Goal: Transaction & Acquisition: Purchase product/service

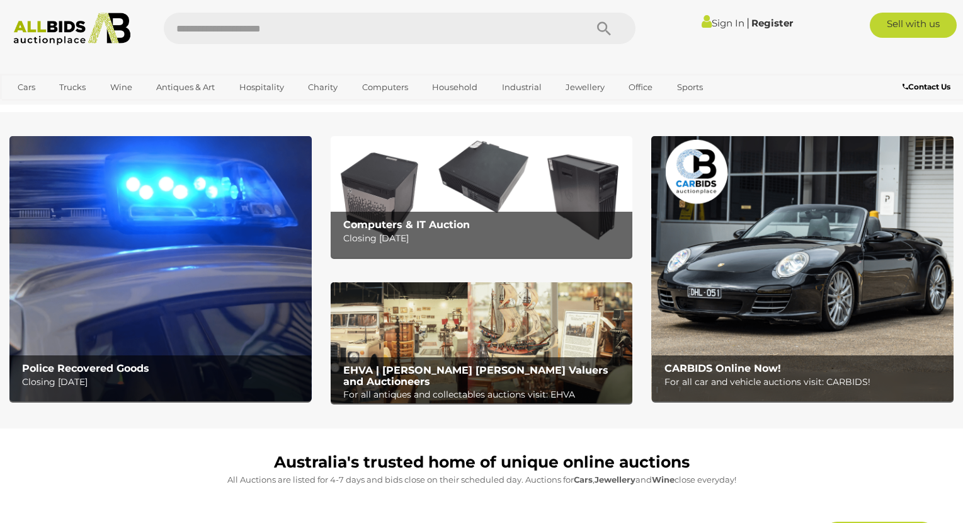
click at [127, 309] on img at bounding box center [160, 268] width 302 height 264
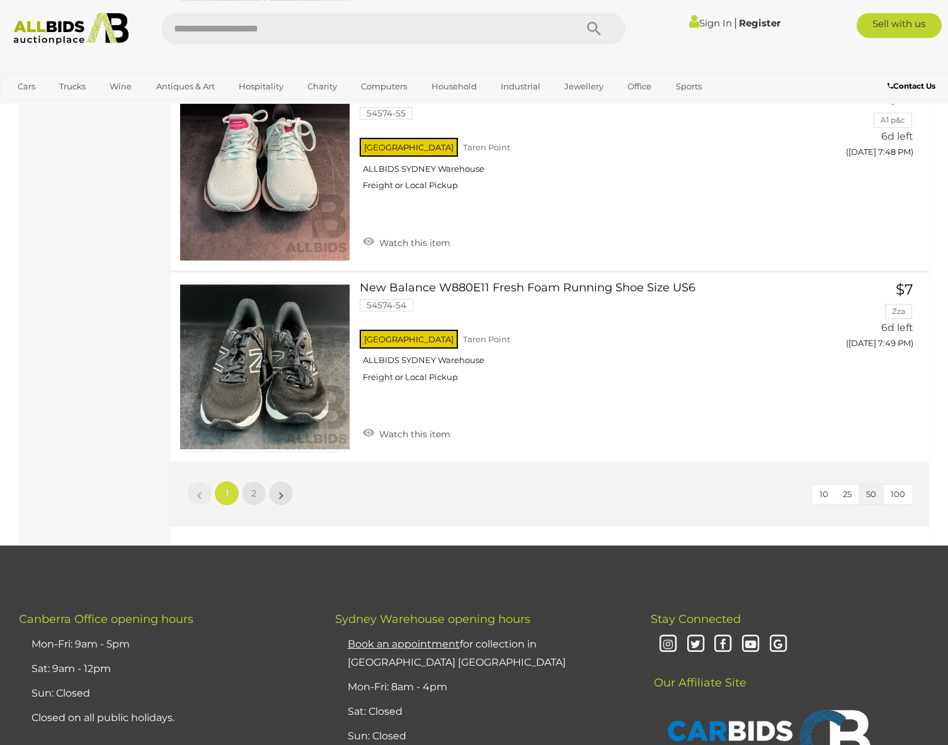
scroll to position [9666, 0]
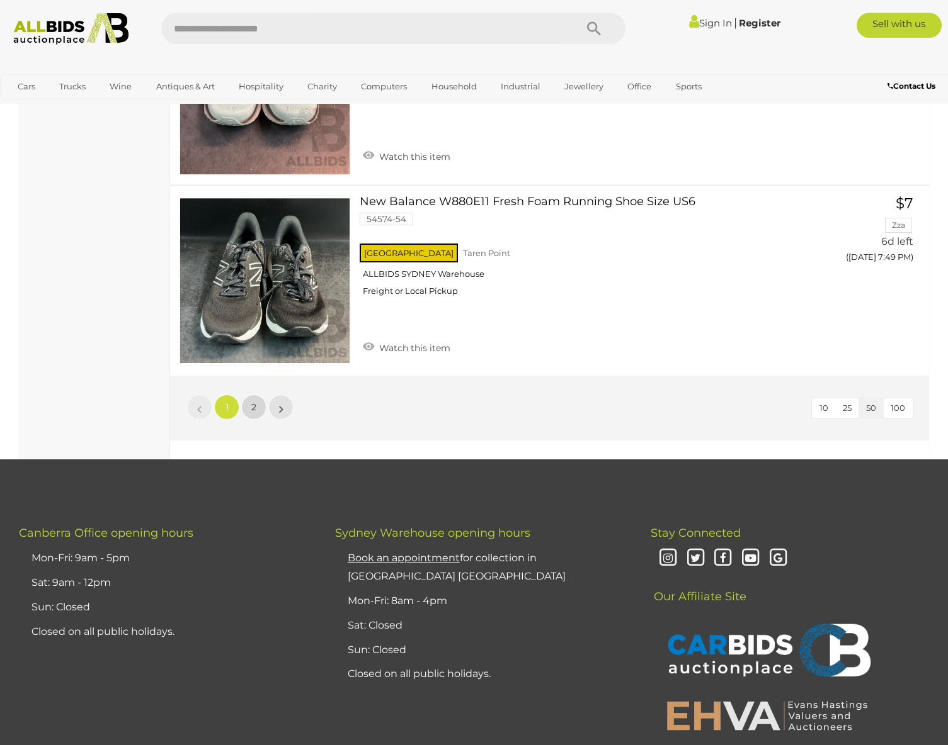
click at [252, 395] on link "2" at bounding box center [253, 407] width 25 height 25
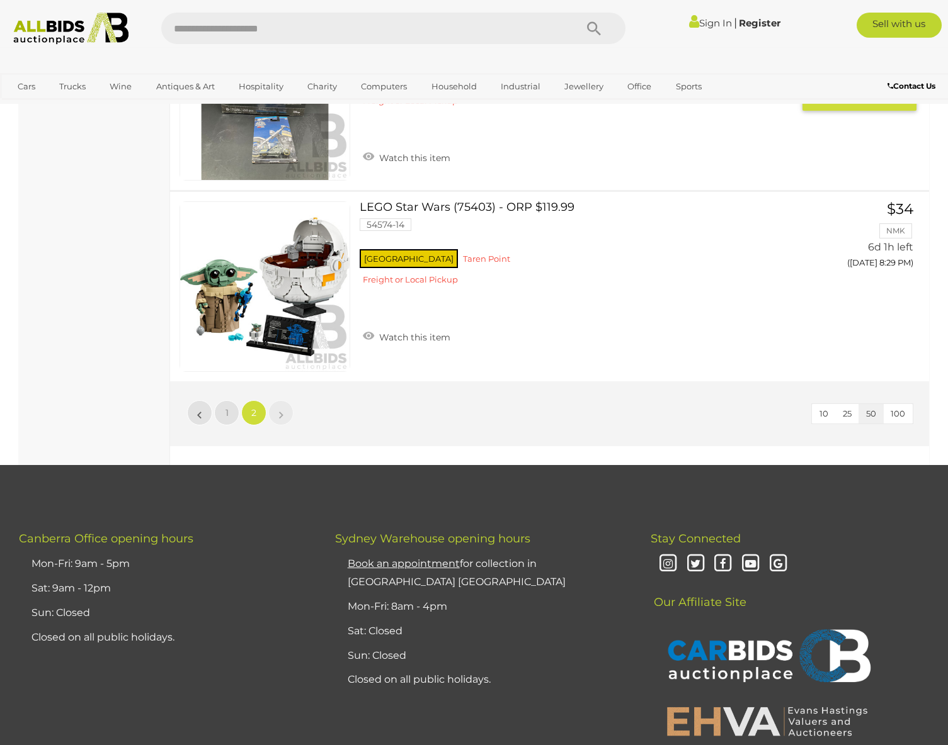
scroll to position [8928, 0]
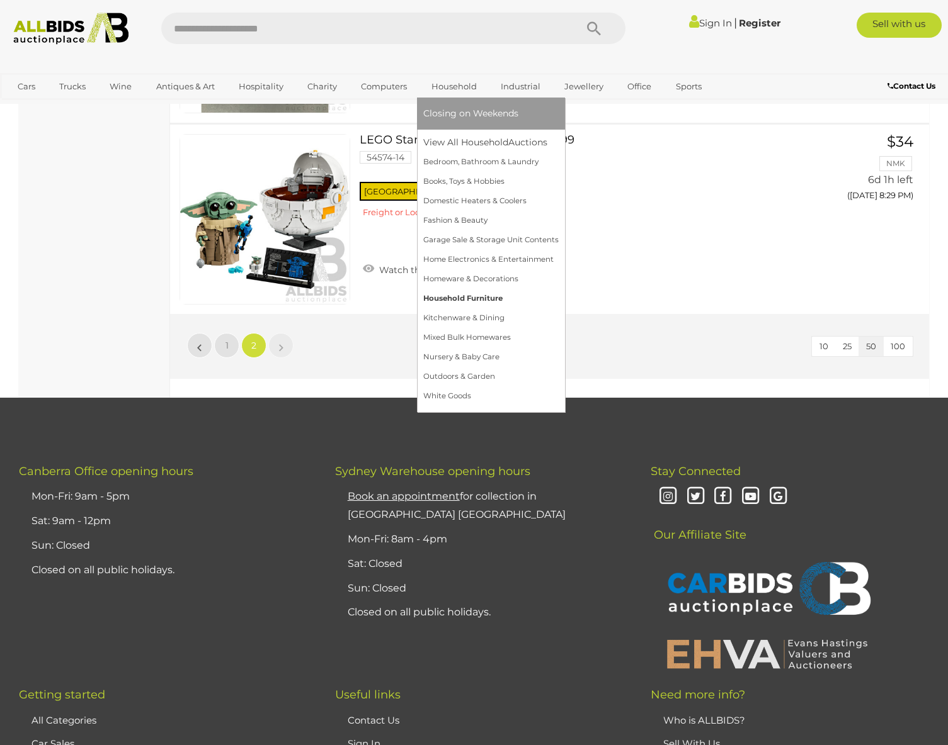
click at [464, 295] on link "Household Furniture" at bounding box center [490, 299] width 135 height 20
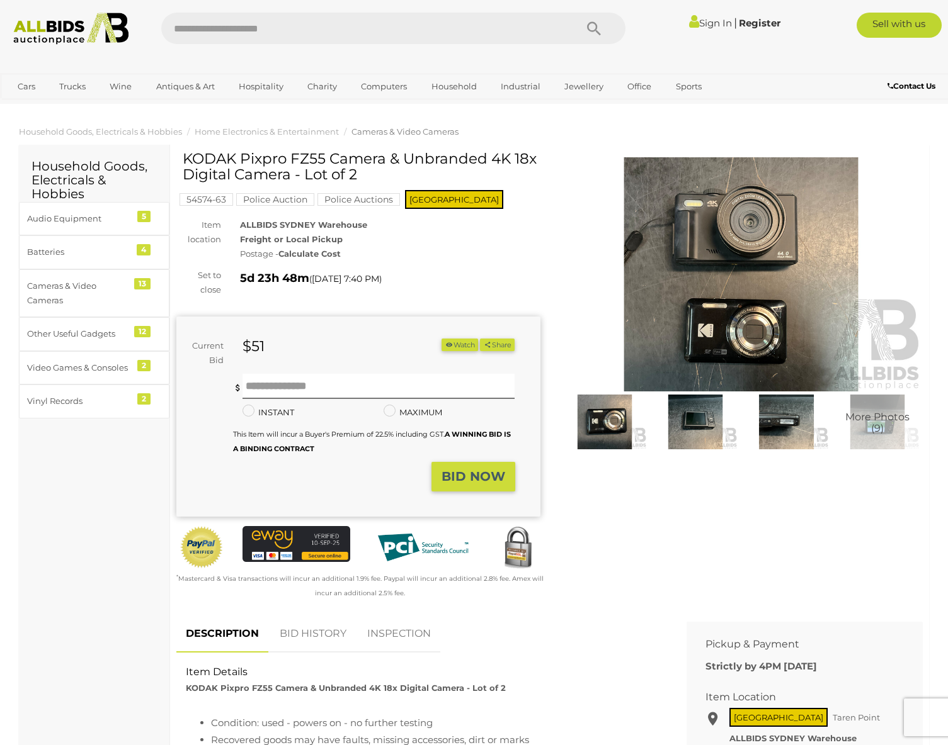
click at [774, 253] on img at bounding box center [741, 274] width 364 height 234
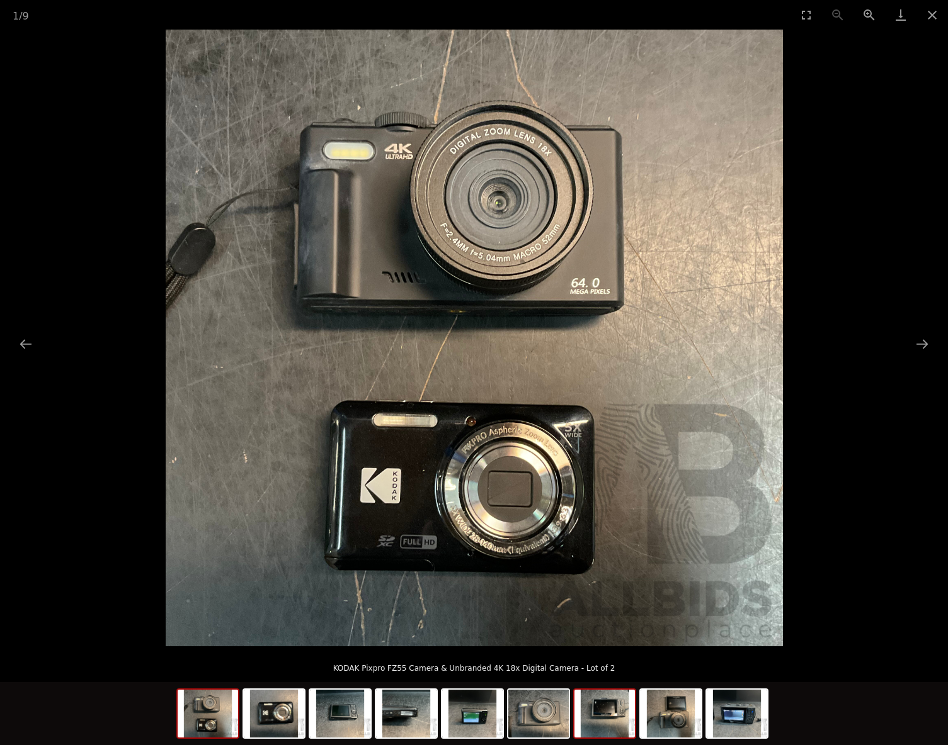
click at [608, 714] on img at bounding box center [604, 714] width 60 height 48
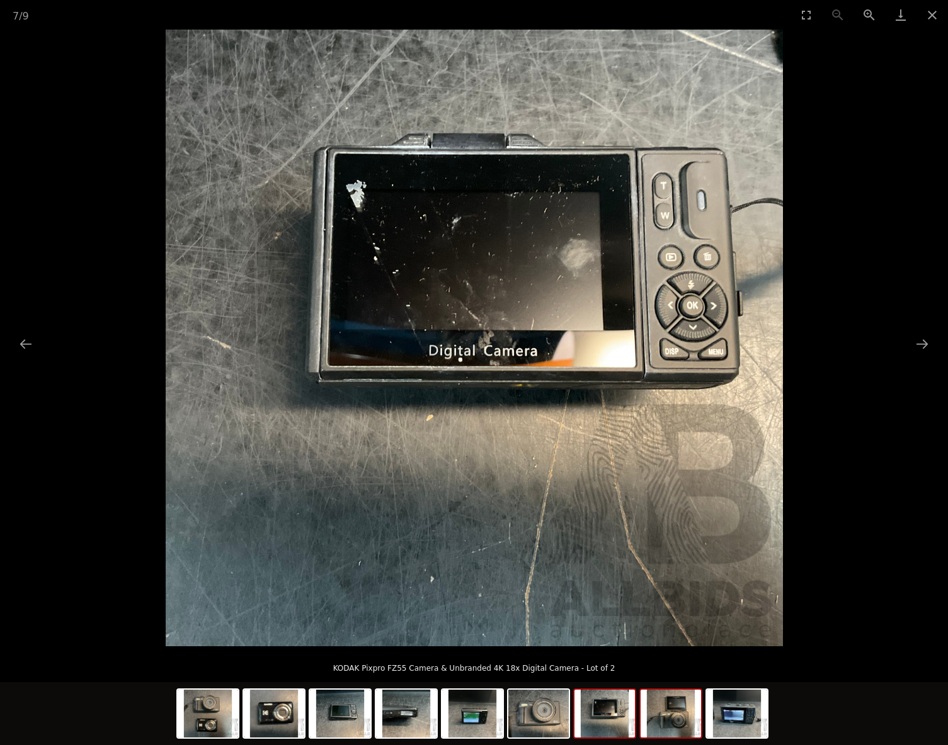
click at [664, 715] on img at bounding box center [670, 714] width 60 height 48
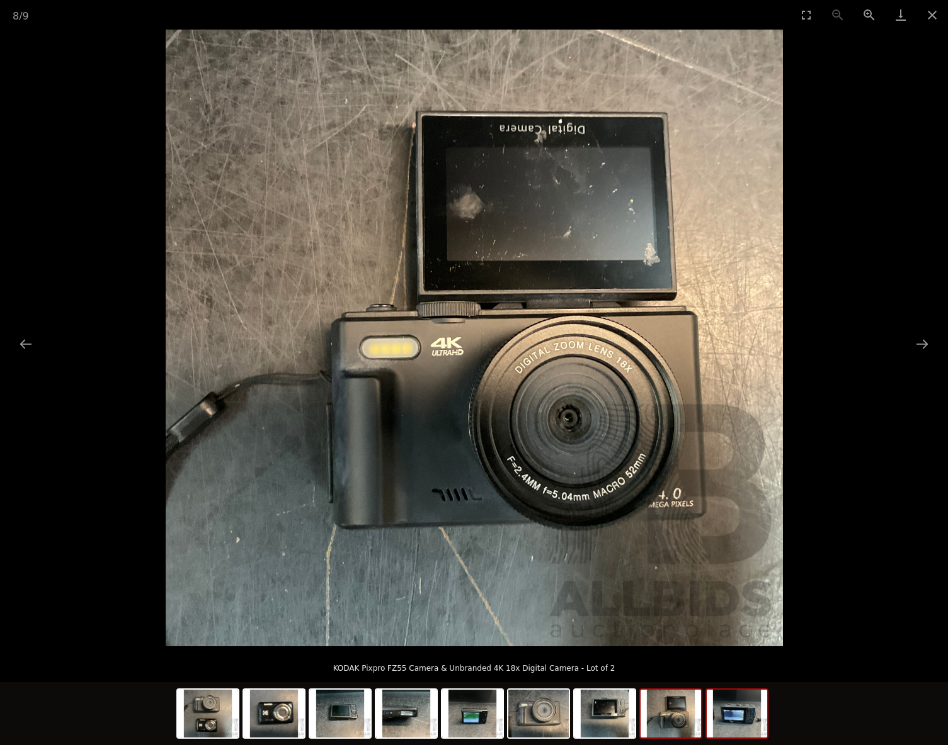
click at [735, 715] on img at bounding box center [736, 714] width 60 height 48
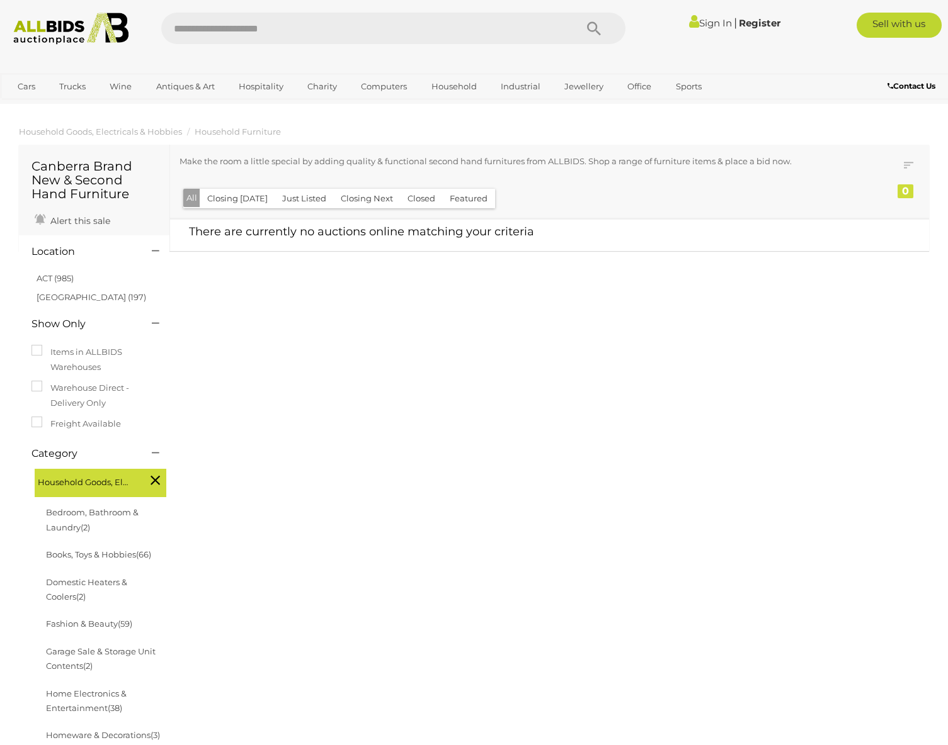
click at [514, 315] on div "Canberra Brand New & Second Hand Furniture Alert this sale Location" at bounding box center [473, 606] width 929 height 927
click at [544, 26] on input "text" at bounding box center [362, 28] width 402 height 31
click at [191, 27] on input "*******" at bounding box center [362, 28] width 402 height 31
type input "*******"
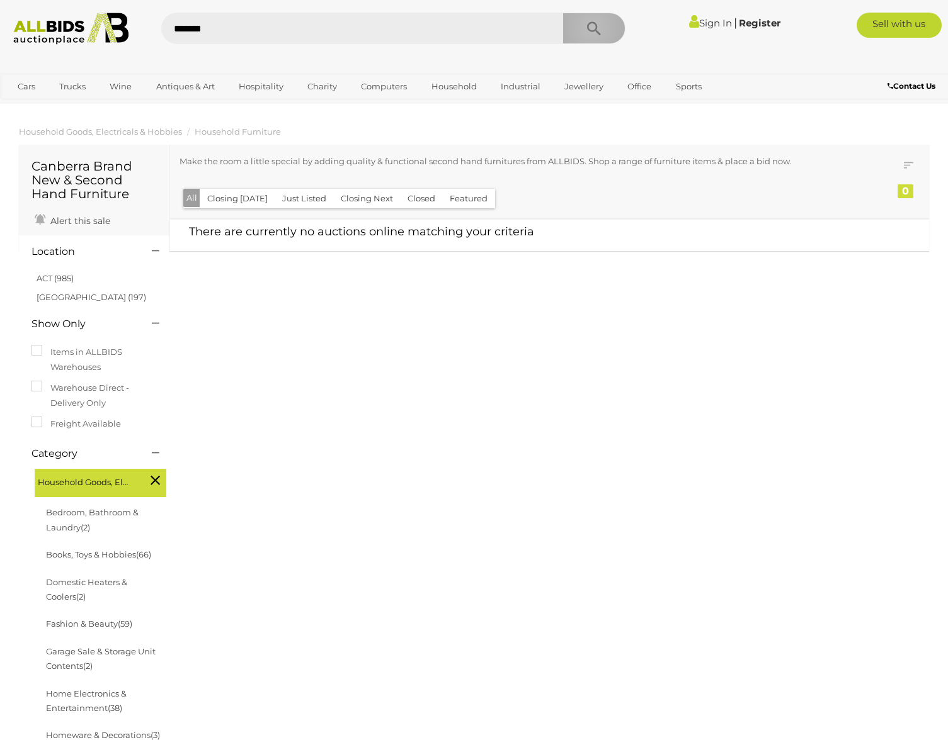
click at [591, 27] on icon "Search" at bounding box center [594, 29] width 14 height 19
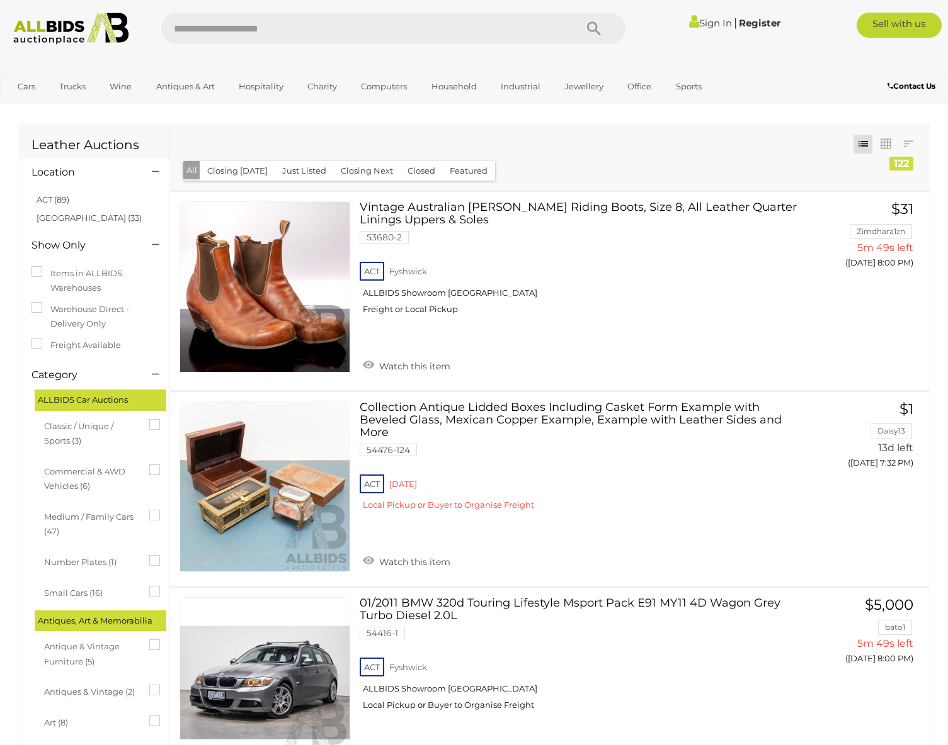
click at [410, 169] on button "Closed" at bounding box center [421, 171] width 43 height 20
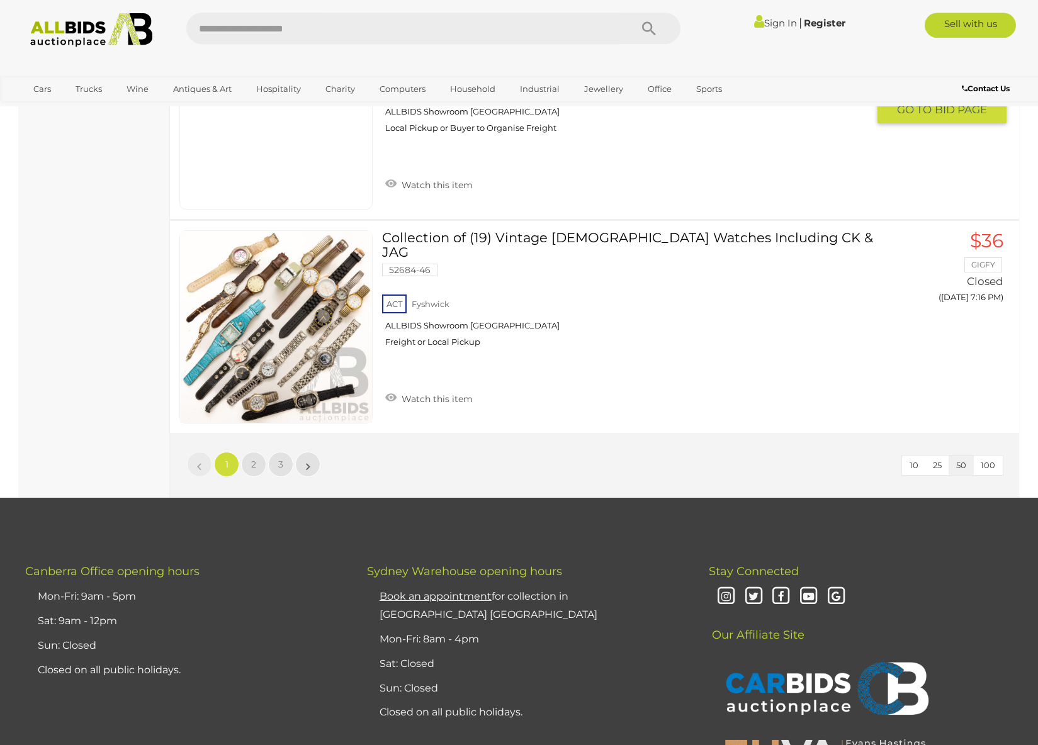
scroll to position [10468, 0]
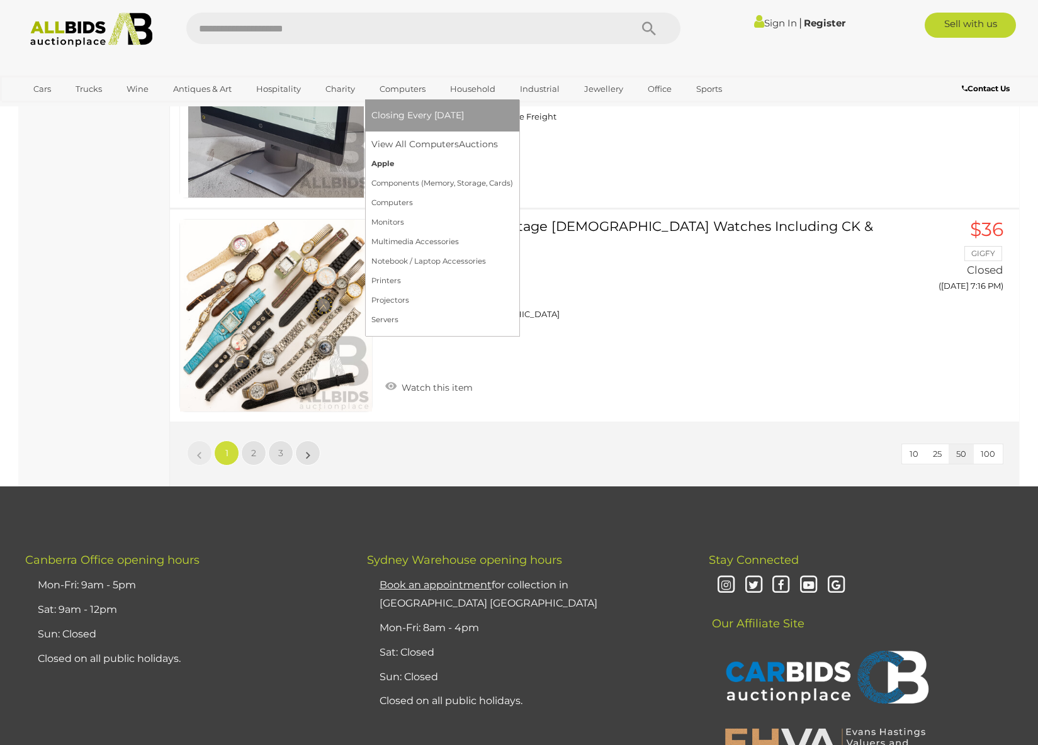
click at [384, 164] on link "Apple" at bounding box center [442, 164] width 142 height 20
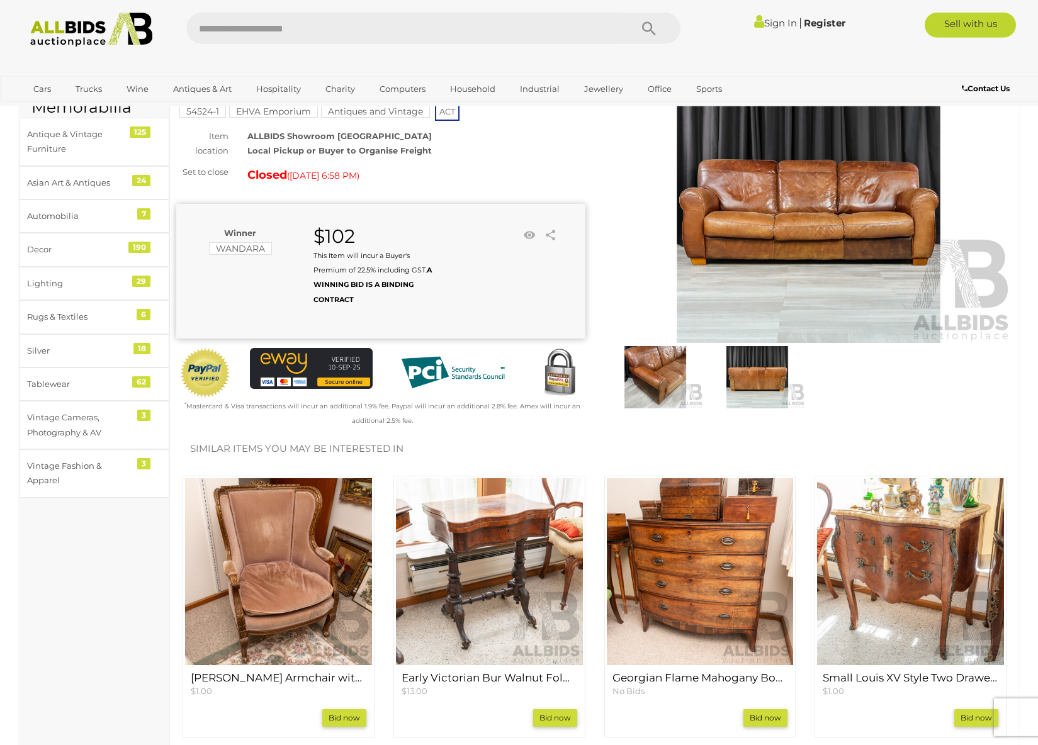
scroll to position [64, 0]
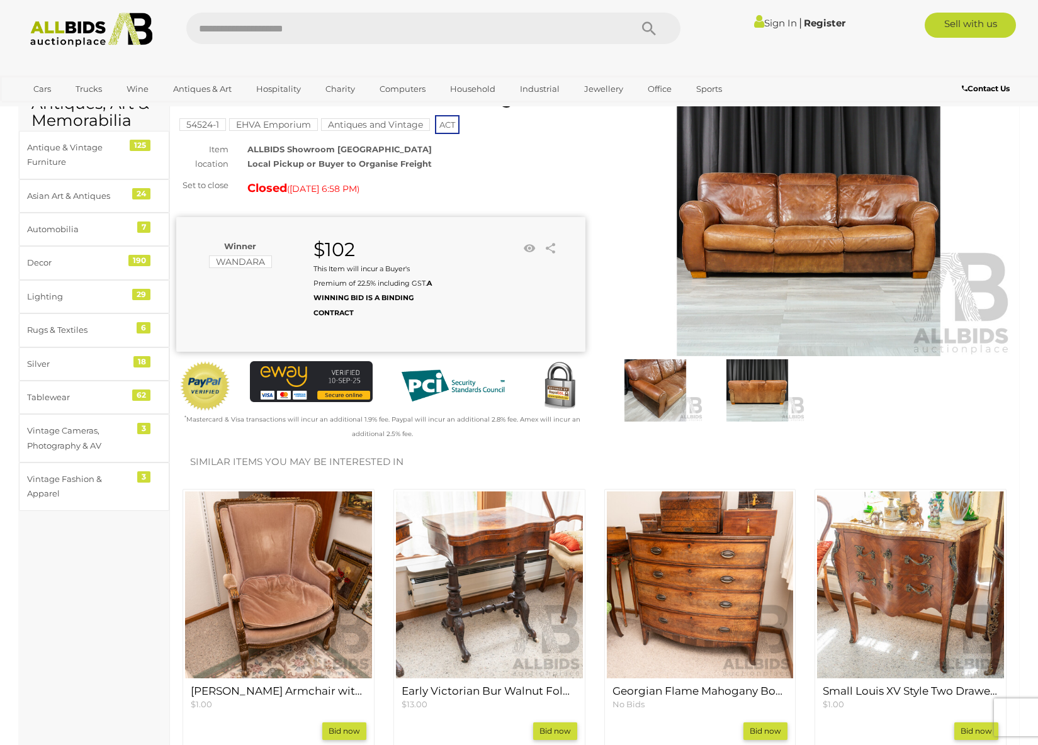
click at [665, 385] on img at bounding box center [656, 391] width 96 height 62
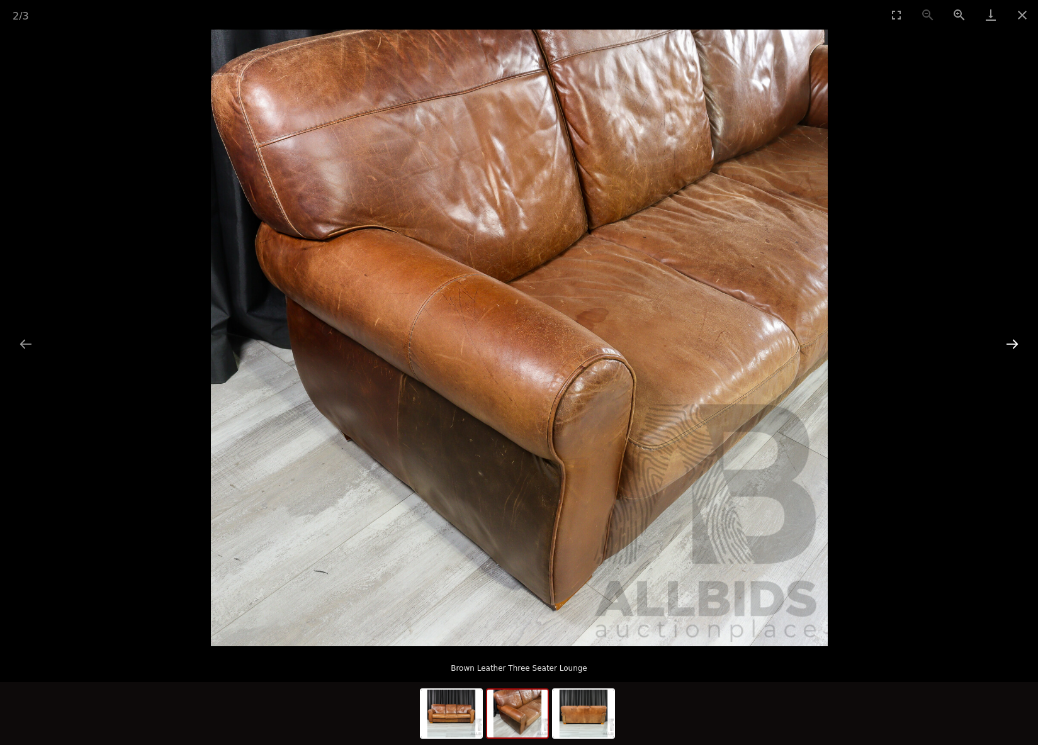
click at [1007, 343] on button "Next slide" at bounding box center [1012, 344] width 26 height 25
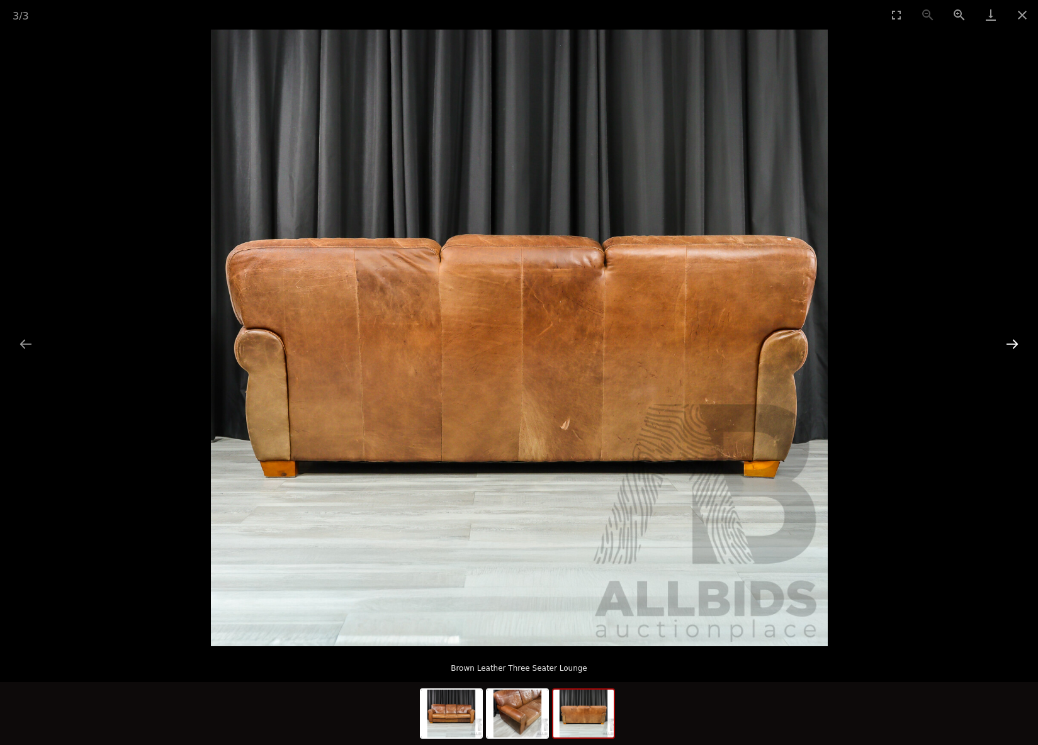
click at [1004, 343] on button "Next slide" at bounding box center [1012, 344] width 26 height 25
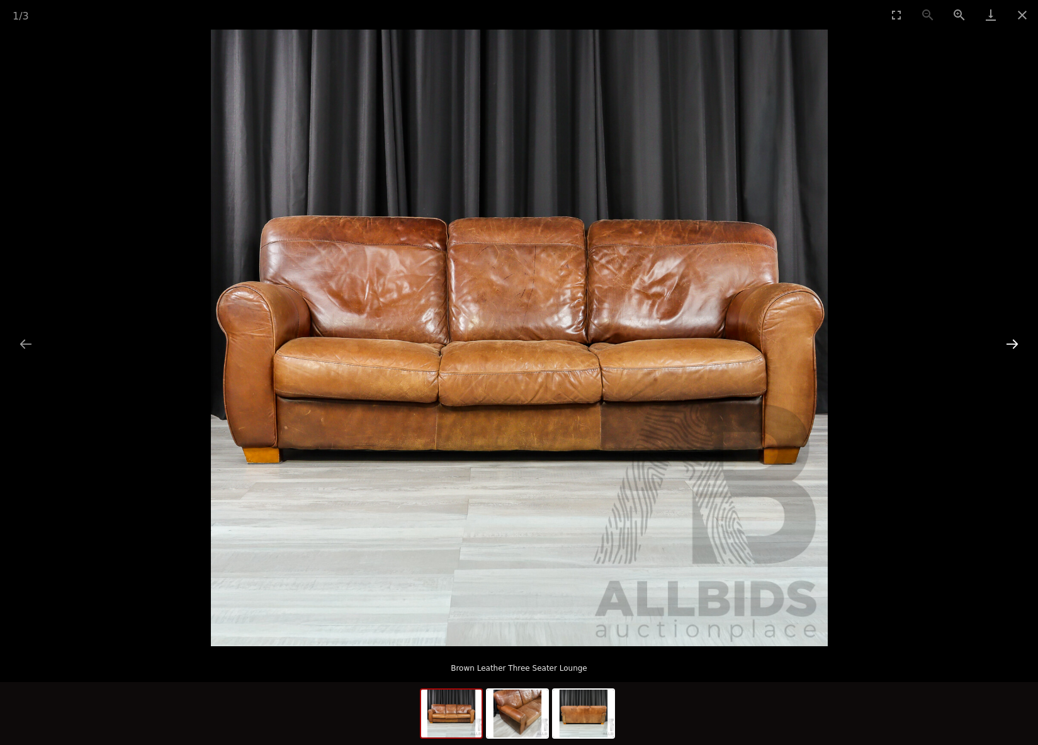
click at [999, 343] on button "Next slide" at bounding box center [1012, 344] width 26 height 25
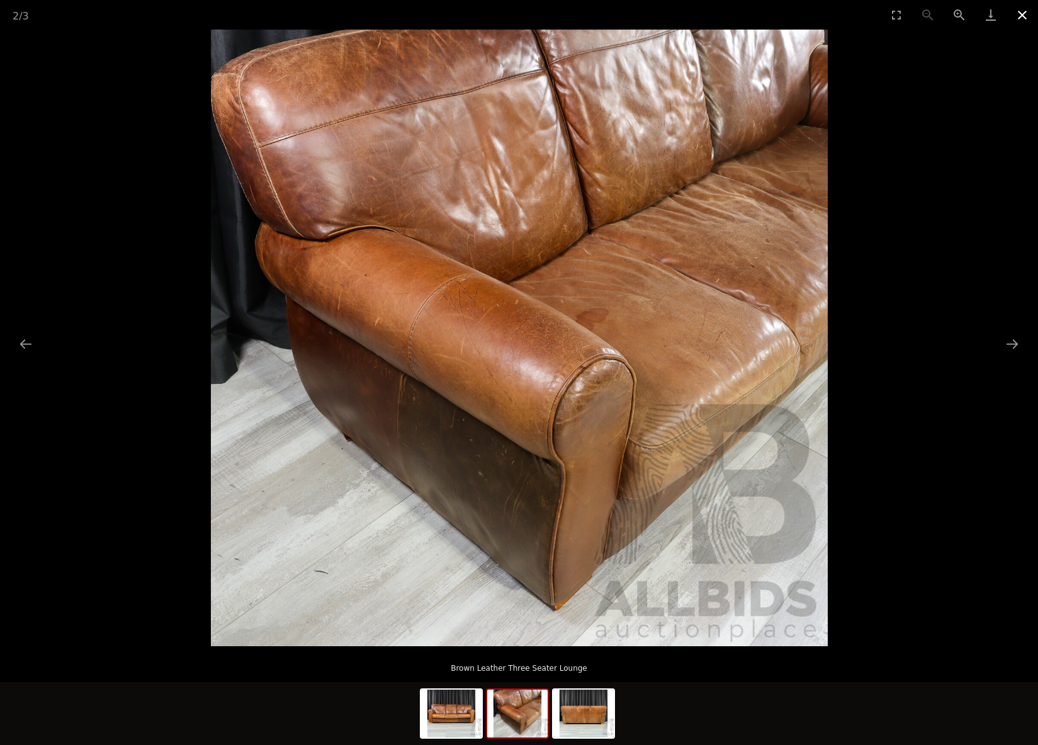
click at [1021, 13] on button "Close gallery" at bounding box center [1022, 15] width 31 height 30
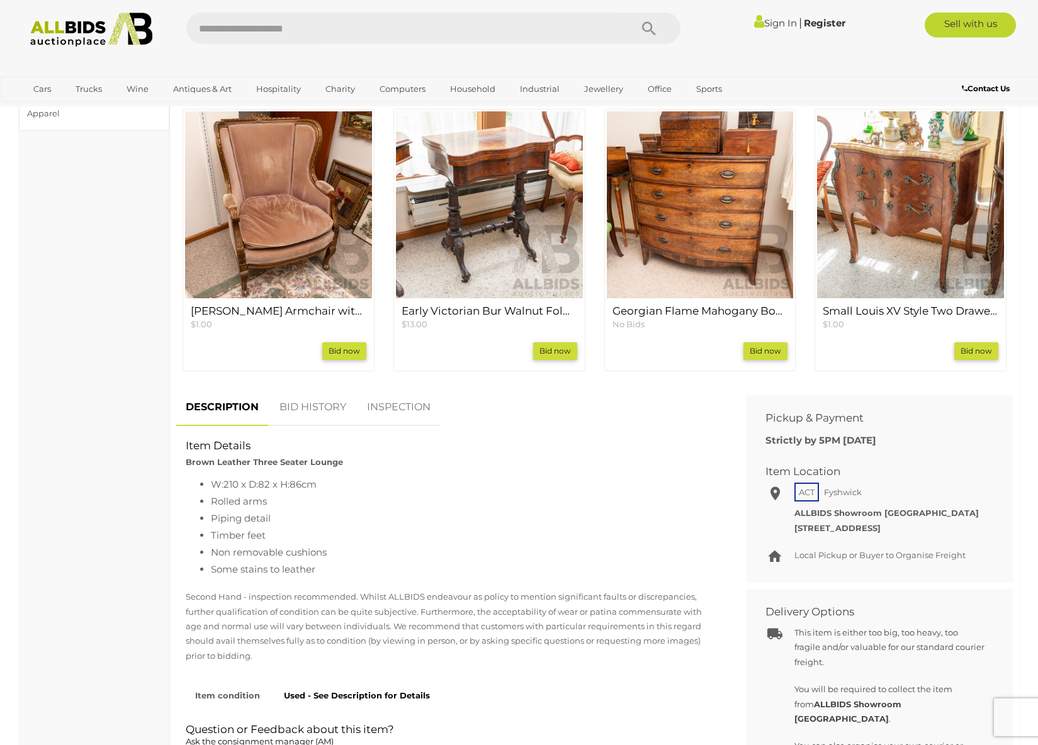
scroll to position [771, 0]
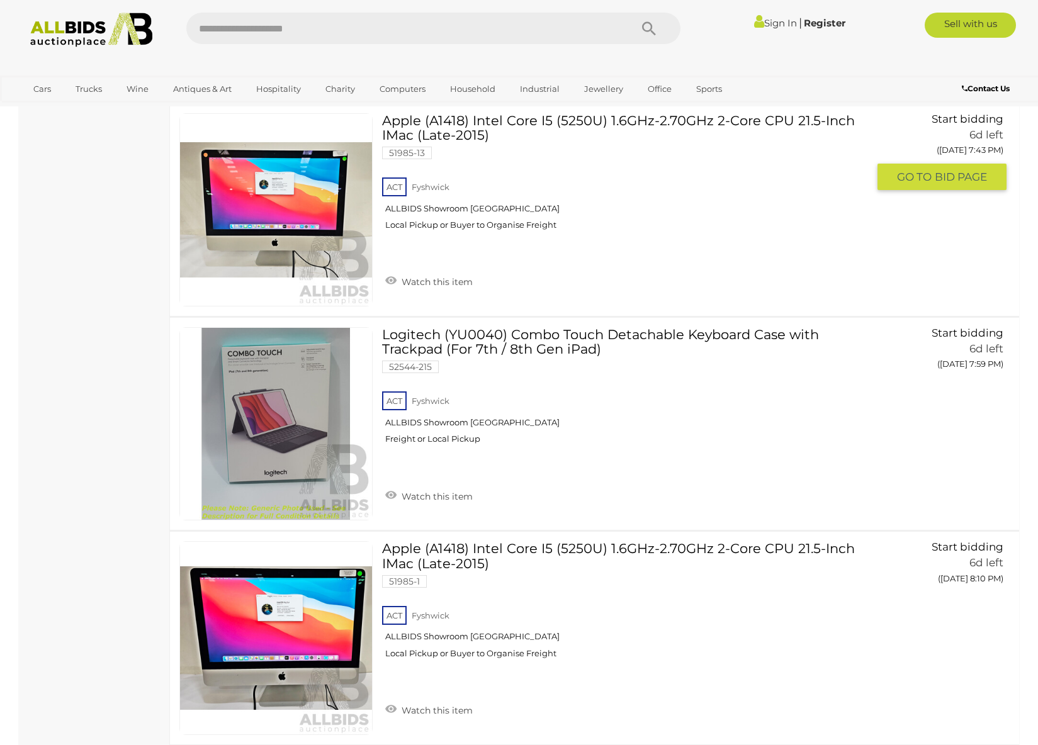
scroll to position [1220, 0]
